Goal: Information Seeking & Learning: Learn about a topic

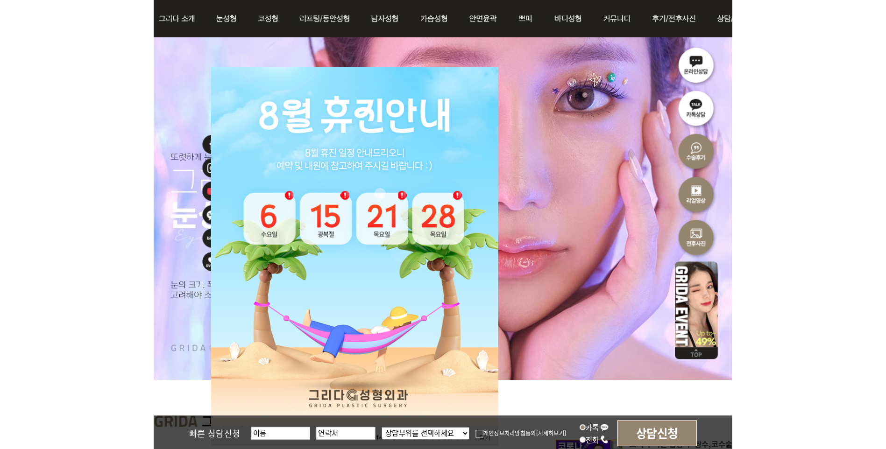
scroll to position [140, 0]
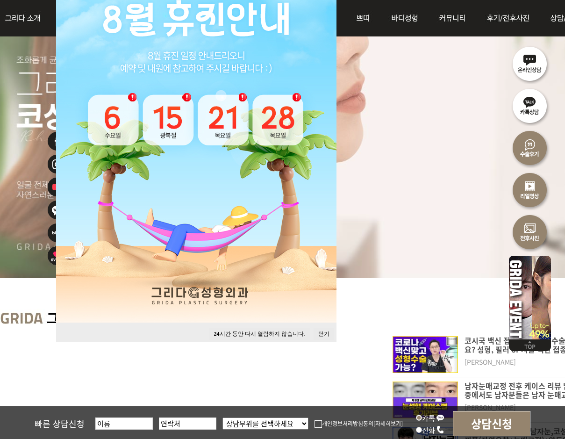
click at [325, 333] on button "닫기" at bounding box center [323, 334] width 21 height 13
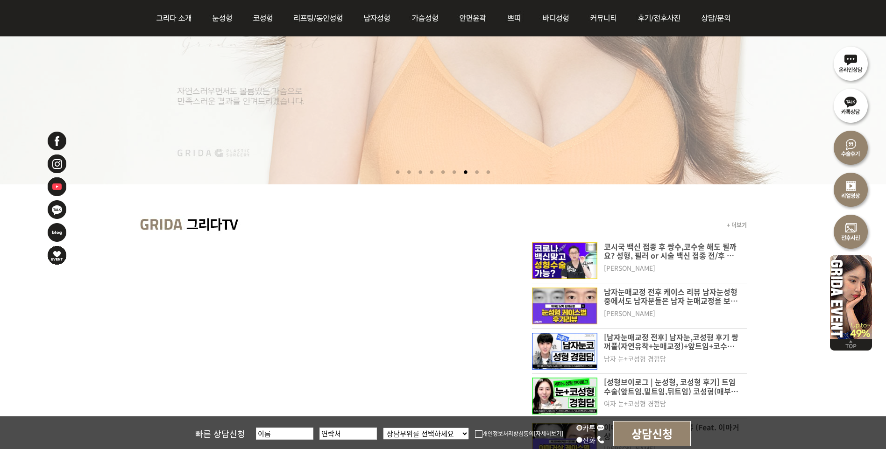
scroll to position [0, 0]
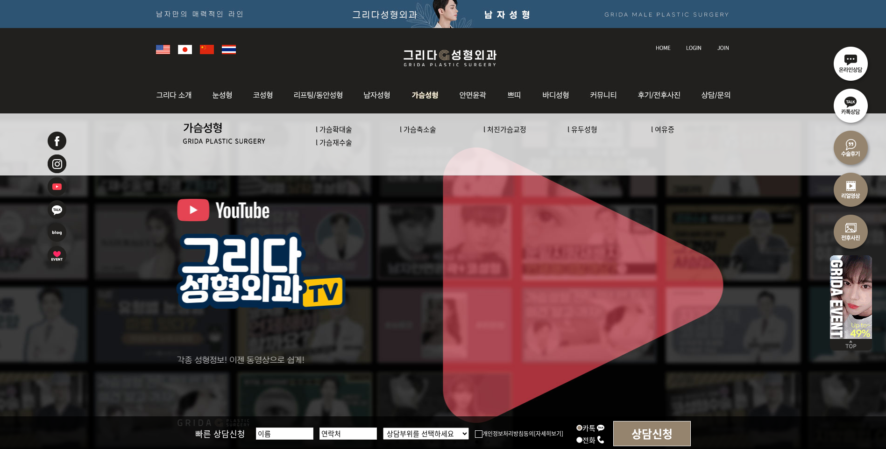
click at [417, 93] on img at bounding box center [426, 95] width 48 height 36
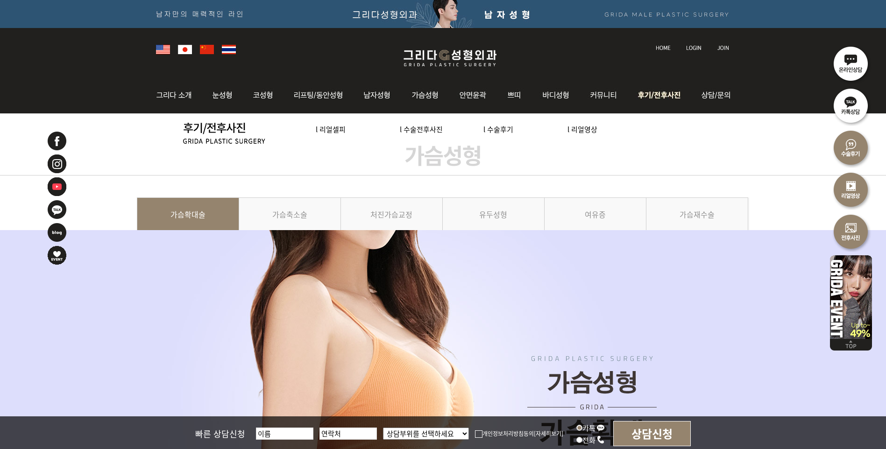
click at [657, 98] on img at bounding box center [660, 95] width 65 height 36
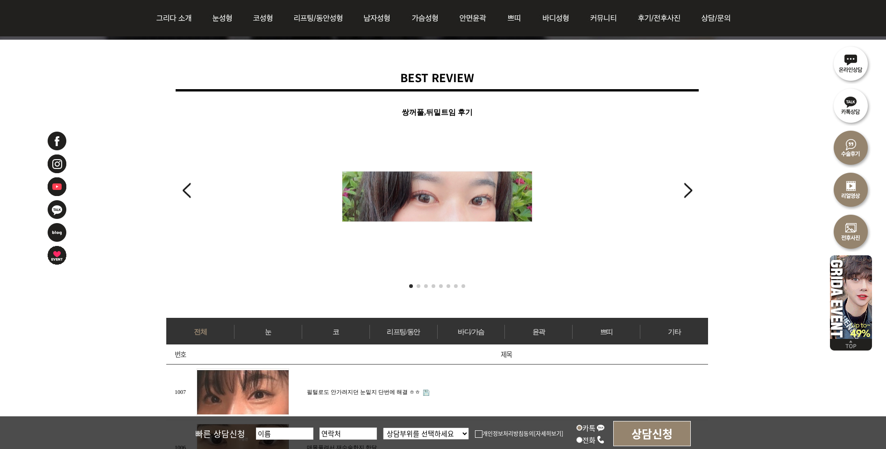
scroll to position [187, 0]
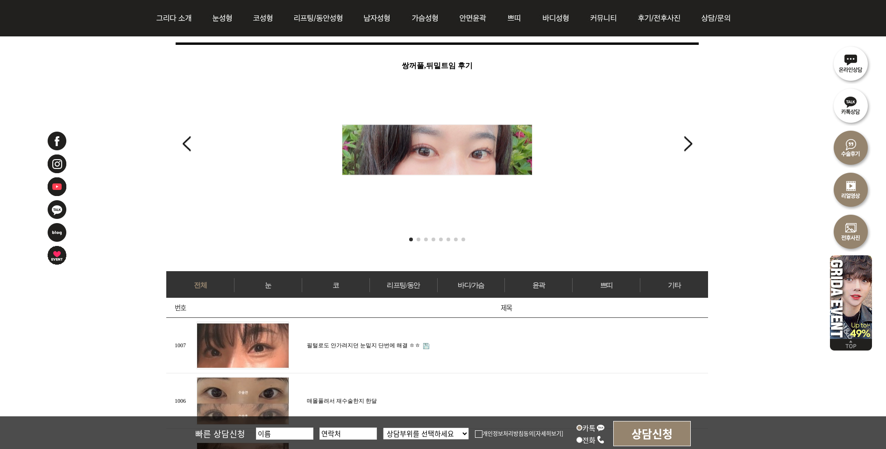
click at [690, 146] on div "Next slide" at bounding box center [688, 144] width 13 height 21
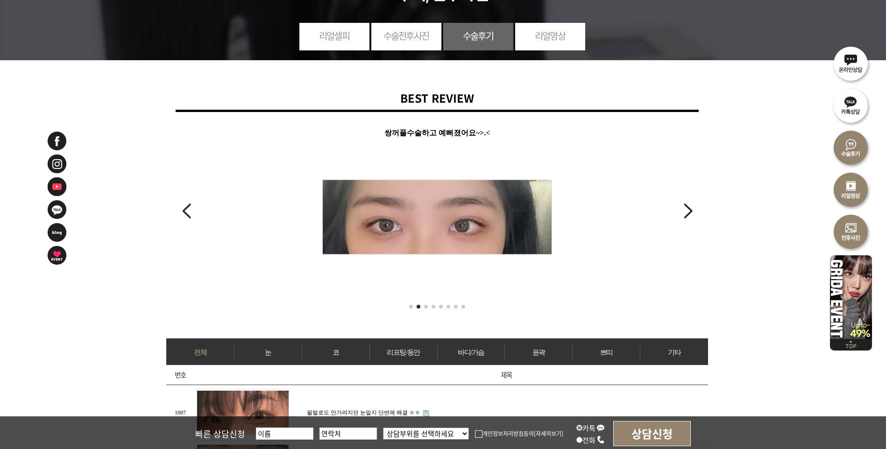
scroll to position [0, 0]
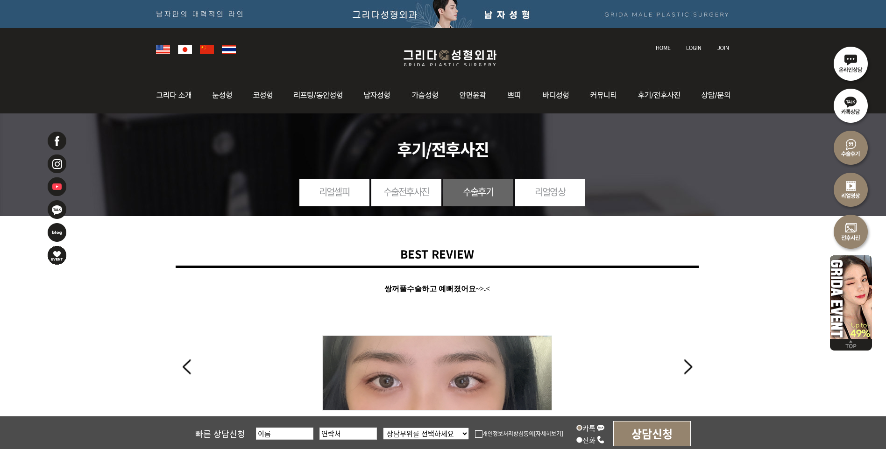
click at [452, 54] on img at bounding box center [450, 58] width 112 height 22
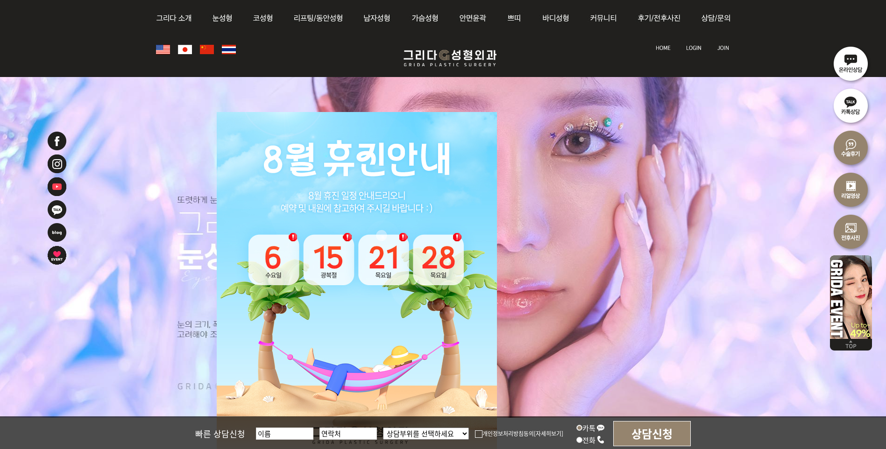
scroll to position [234, 0]
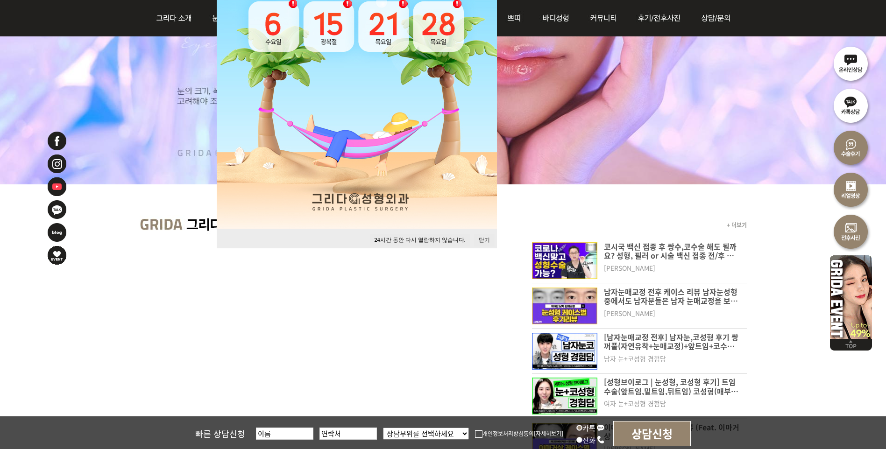
click at [485, 238] on button "닫기" at bounding box center [484, 240] width 21 height 13
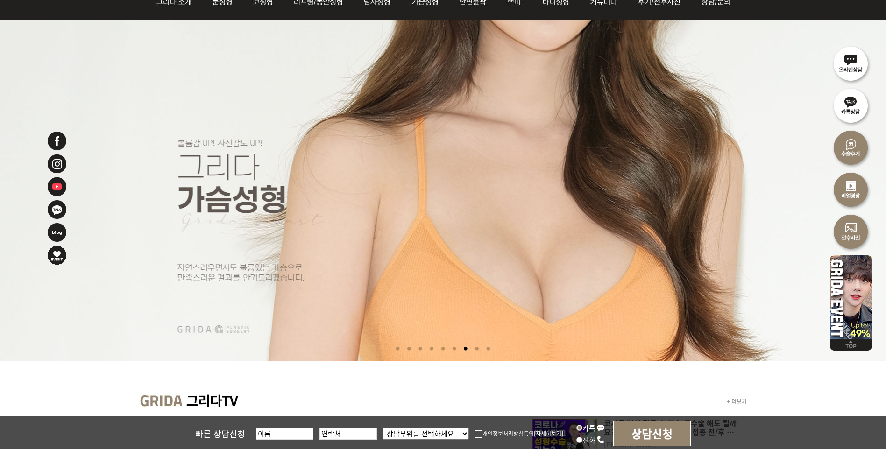
scroll to position [0, 0]
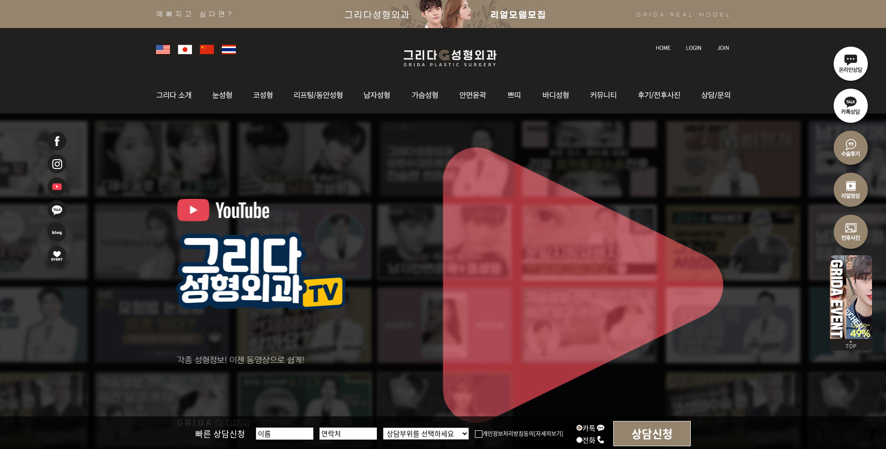
click at [484, 180] on li at bounding box center [443, 284] width 886 height 341
